Goal: Obtain resource: Download file/media

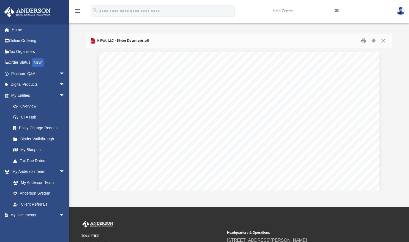
scroll to position [121, 302]
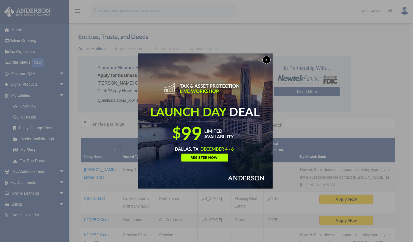
click at [268, 60] on button "x" at bounding box center [266, 60] width 8 height 8
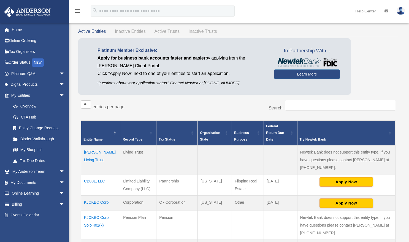
scroll to position [20, 0]
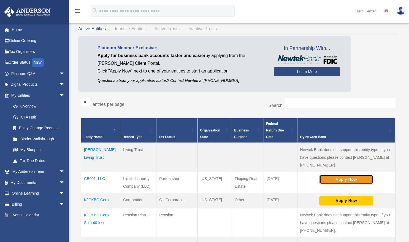
click at [339, 179] on button "Apply Now" at bounding box center [346, 178] width 54 height 9
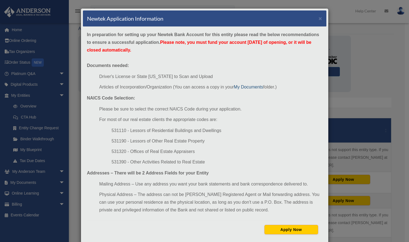
click at [252, 87] on link "My Documents" at bounding box center [248, 86] width 29 height 5
click at [287, 229] on button "Apply Now" at bounding box center [291, 228] width 54 height 9
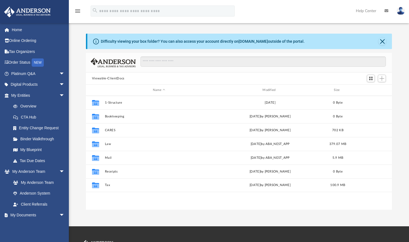
scroll to position [121, 302]
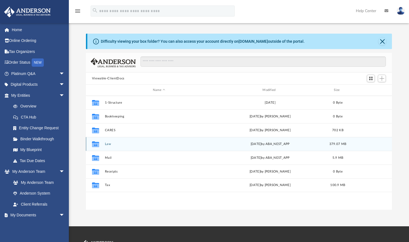
click at [108, 143] on button "Law" at bounding box center [159, 144] width 108 height 4
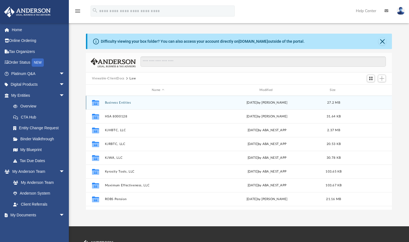
click at [128, 102] on button "Business Entities" at bounding box center [158, 103] width 106 height 4
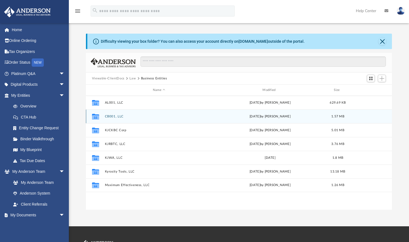
click at [120, 117] on button "CB001, LLC" at bounding box center [159, 116] width 108 height 4
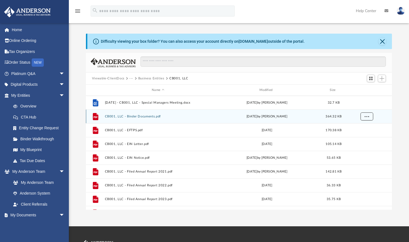
click at [366, 116] on span "More options" at bounding box center [366, 115] width 4 height 3
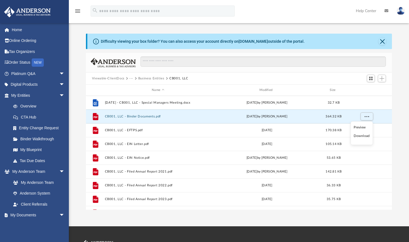
click at [366, 137] on li "Download" at bounding box center [361, 136] width 16 height 6
